Goal: Book appointment/travel/reservation

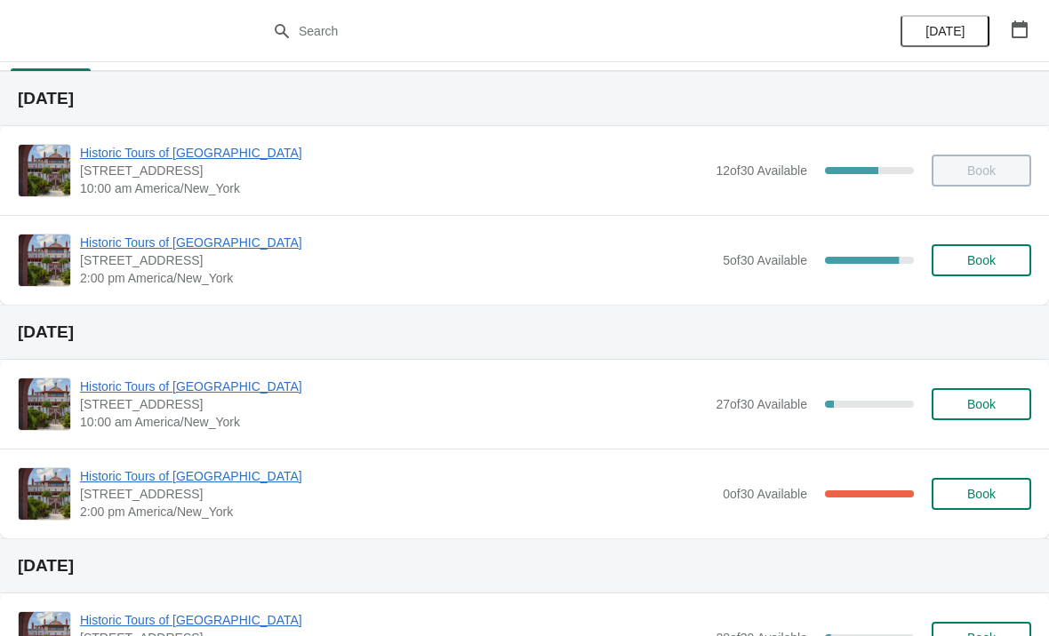
scroll to position [35, 0]
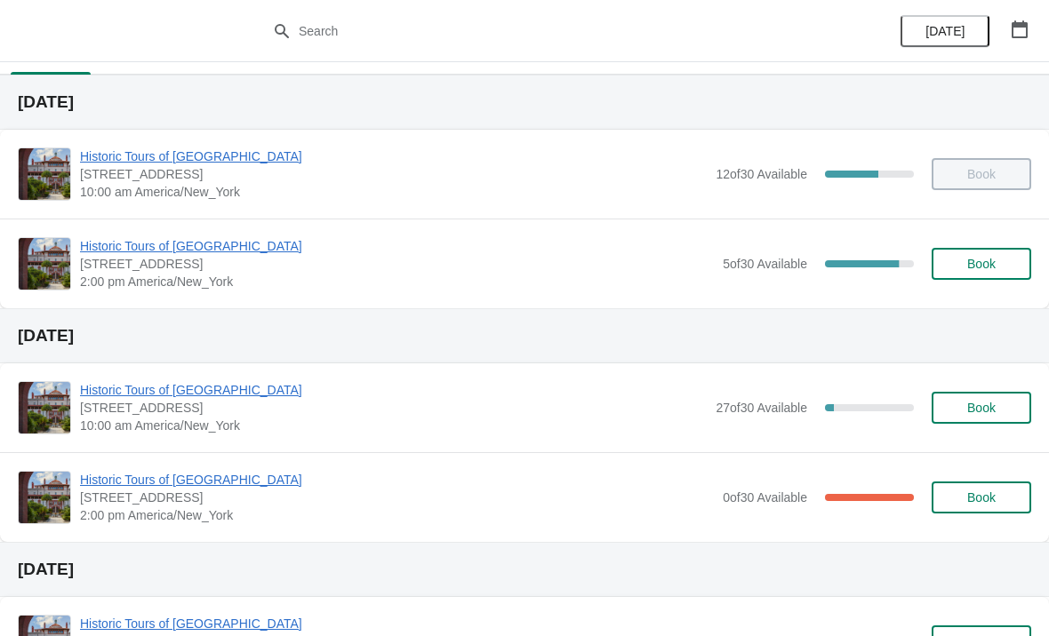
click at [979, 275] on button "Book" at bounding box center [982, 264] width 100 height 32
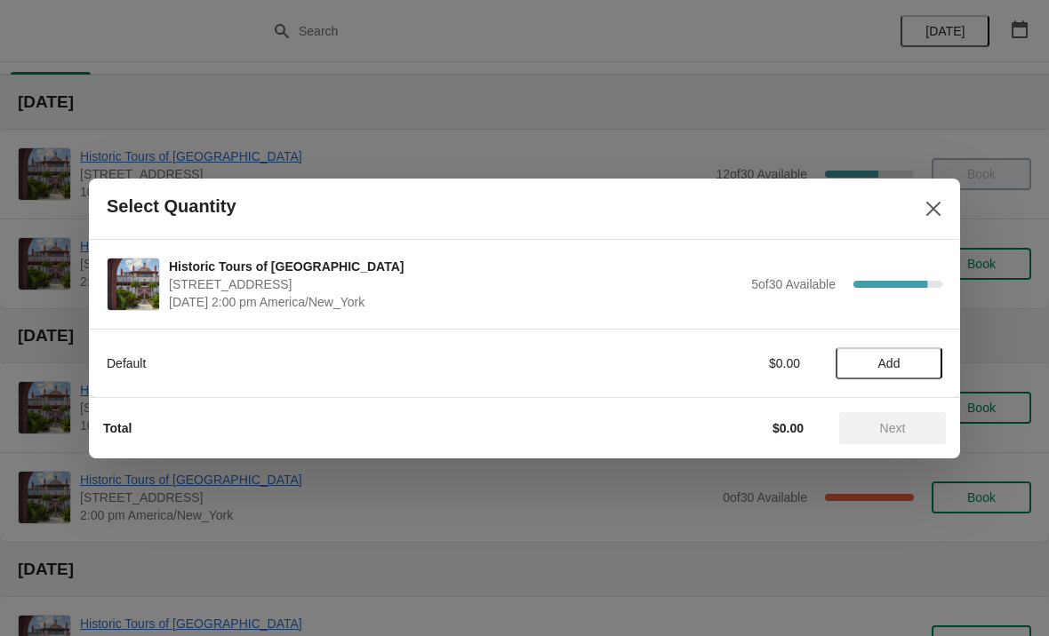
click at [898, 356] on span "Add" at bounding box center [889, 363] width 22 height 14
click at [915, 417] on button "Next" at bounding box center [892, 428] width 107 height 32
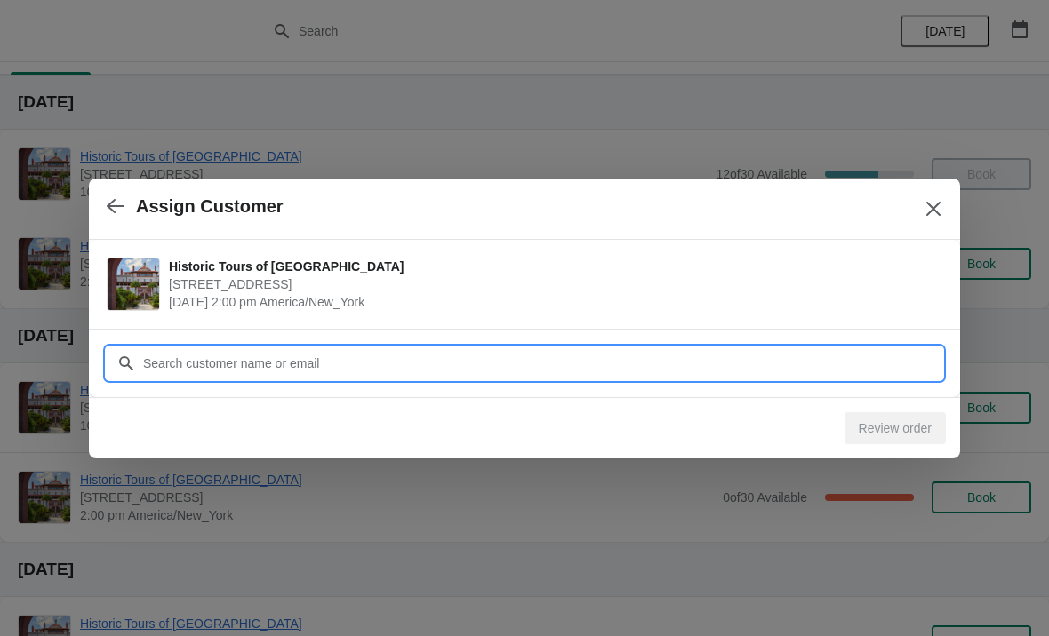
click at [511, 362] on input "Customer" at bounding box center [542, 364] width 800 height 32
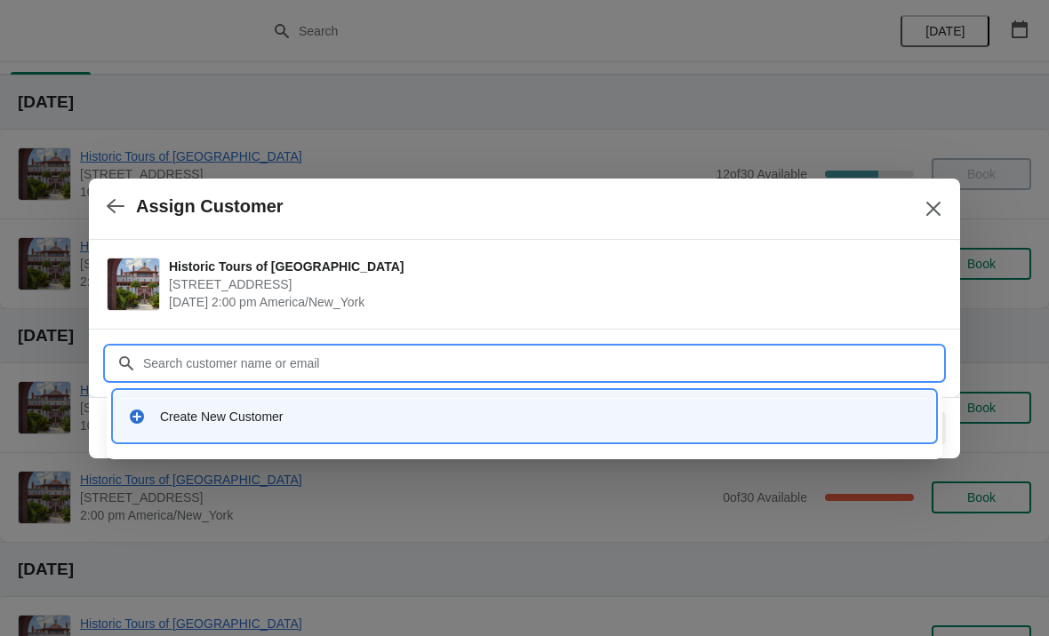
click at [306, 412] on div "Create New Customer" at bounding box center [540, 417] width 761 height 18
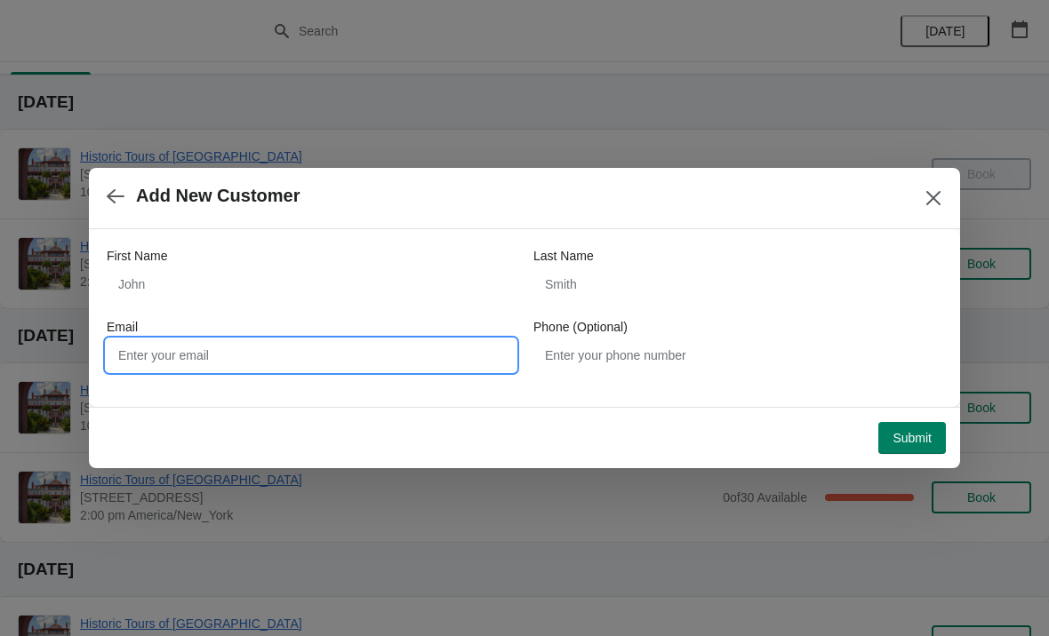
click at [474, 349] on input "Email" at bounding box center [311, 356] width 409 height 32
click at [612, 334] on label "Phone (Optional)" at bounding box center [580, 327] width 94 height 18
click at [612, 340] on input "Phone (Optional)" at bounding box center [737, 356] width 409 height 32
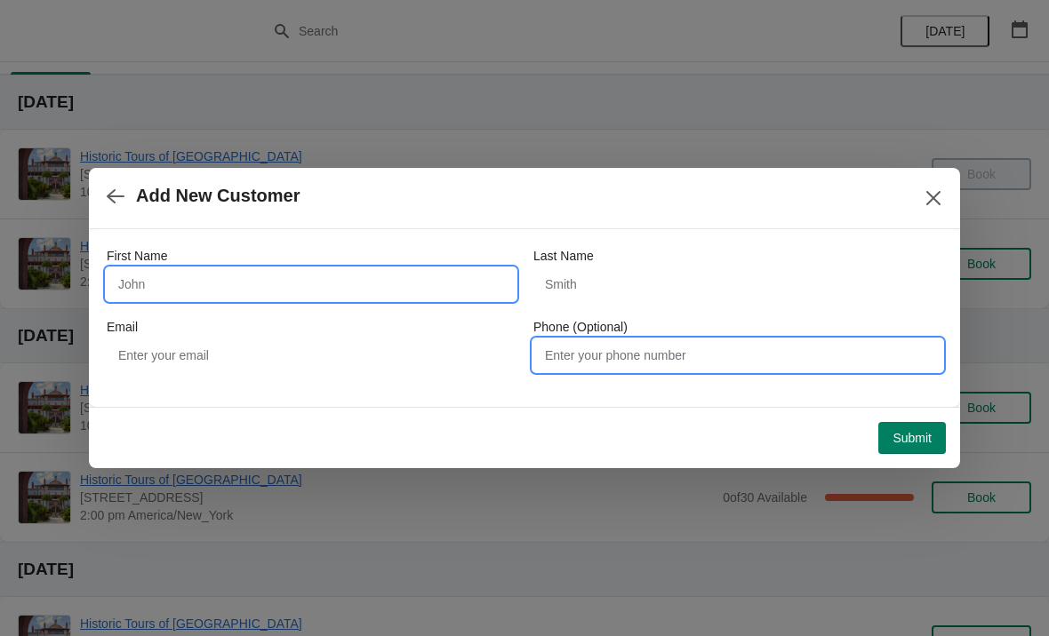
click at [396, 284] on input "First Name" at bounding box center [311, 284] width 409 height 32
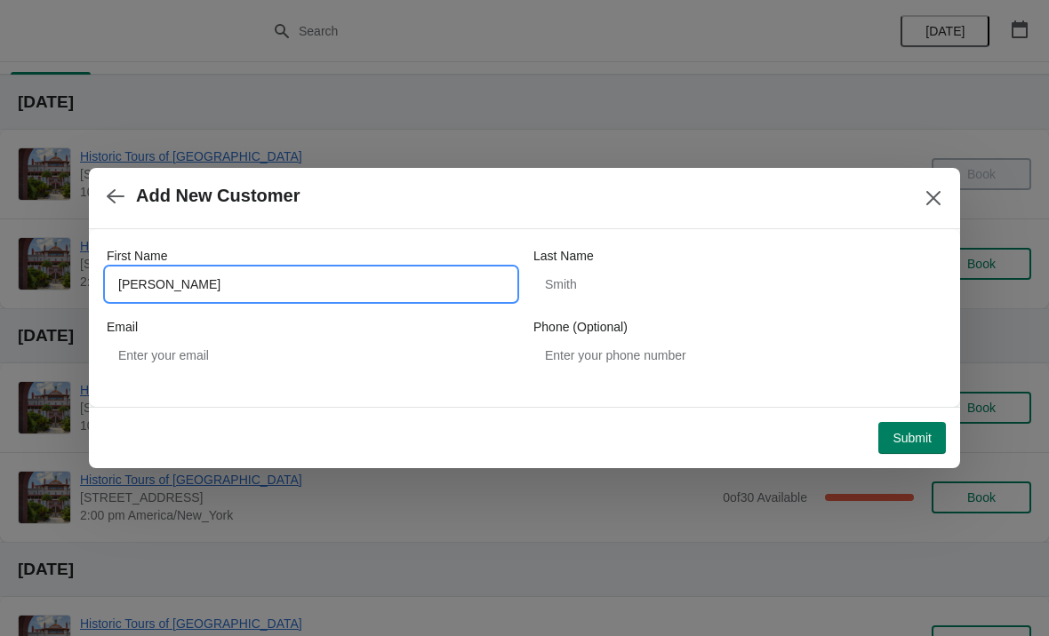
type input "[PERSON_NAME]"
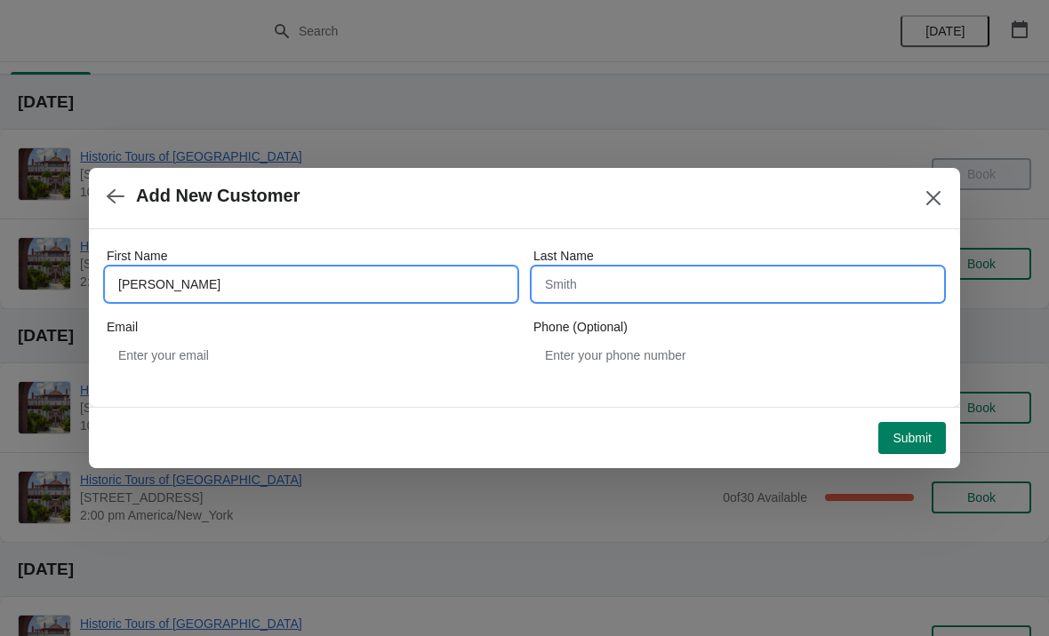
click at [642, 288] on input "Last Name" at bounding box center [737, 284] width 409 height 32
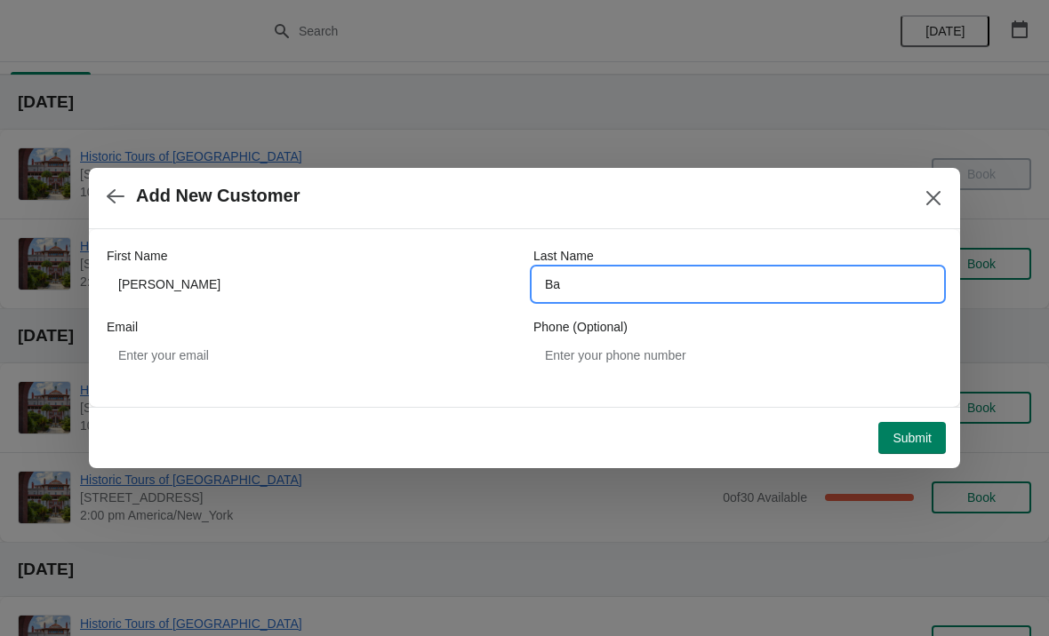
type input "B"
type input "[PERSON_NAME]"
click at [921, 438] on span "Submit" at bounding box center [911, 438] width 39 height 14
